Goal: Information Seeking & Learning: Check status

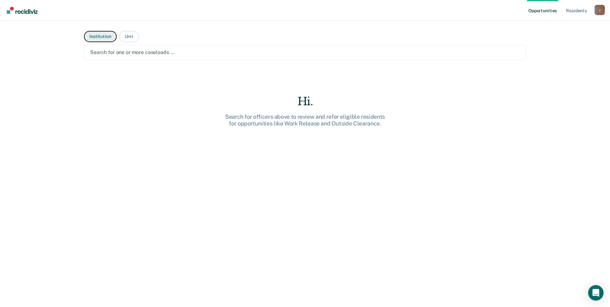
click at [105, 38] on button "Institution" at bounding box center [100, 36] width 32 height 11
click at [475, 53] on div at bounding box center [305, 52] width 430 height 7
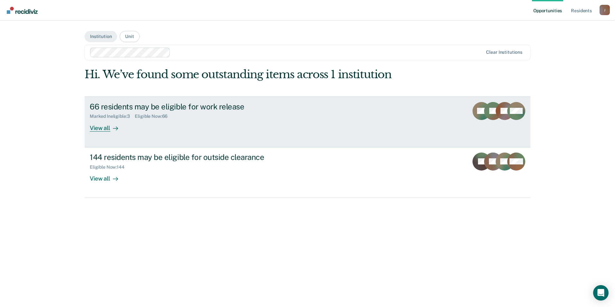
click at [100, 129] on div "View all" at bounding box center [108, 125] width 36 height 13
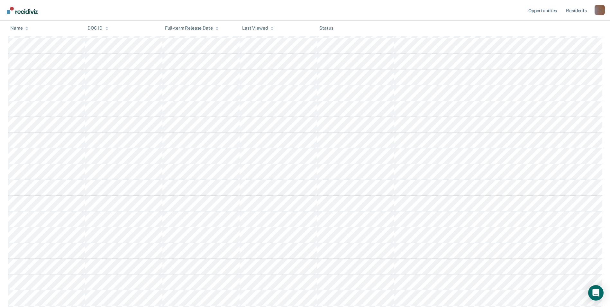
scroll to position [869, 0]
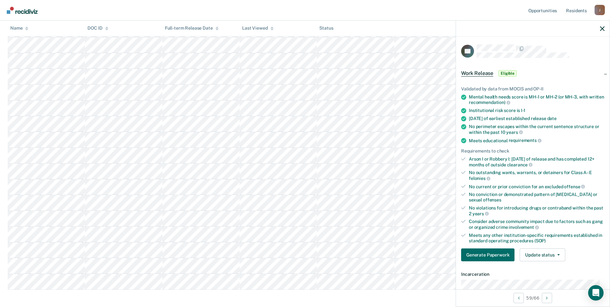
click at [606, 28] on div at bounding box center [533, 29] width 154 height 16
click at [602, 28] on icon "button" at bounding box center [602, 28] width 5 height 5
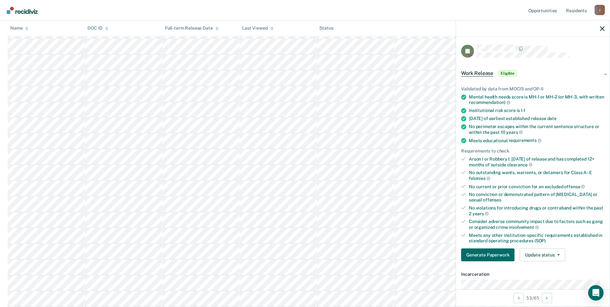
scroll to position [882, 0]
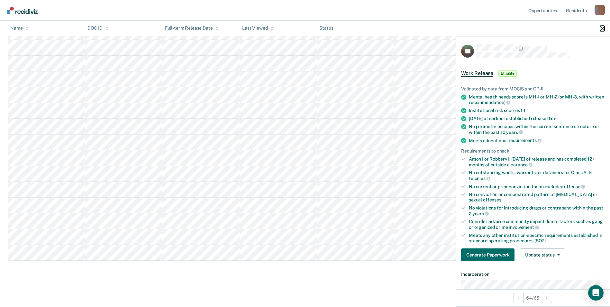
click at [600, 27] on icon "button" at bounding box center [602, 28] width 5 height 5
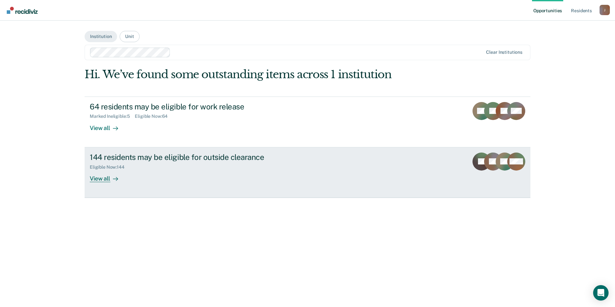
click at [164, 165] on div "Eligible Now : 144" at bounding box center [203, 166] width 226 height 8
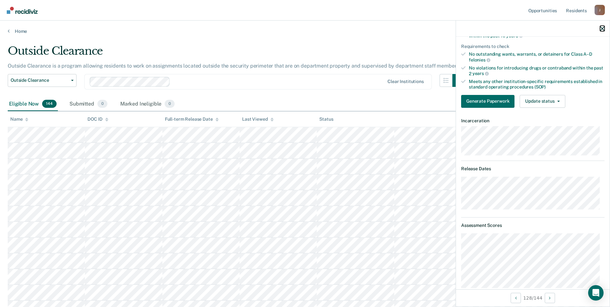
click at [603, 27] on icon "button" at bounding box center [602, 28] width 5 height 5
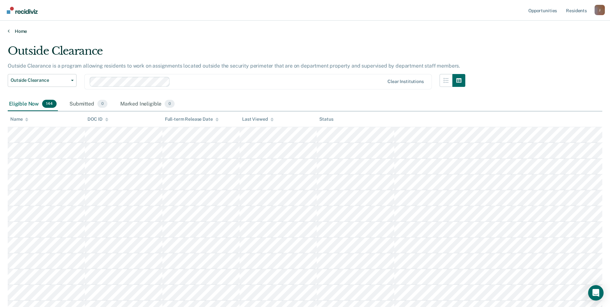
click at [9, 30] on icon at bounding box center [9, 30] width 2 height 5
